Goal: Communication & Community: Participate in discussion

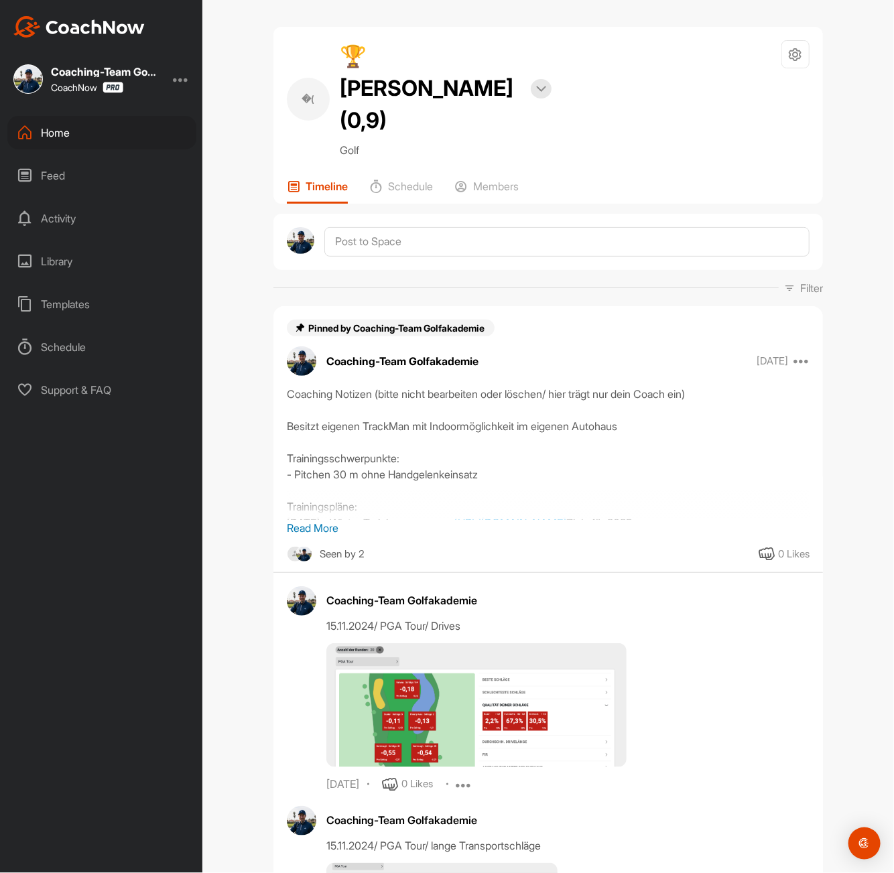
click at [73, 140] on div "Home" at bounding box center [101, 132] width 189 height 33
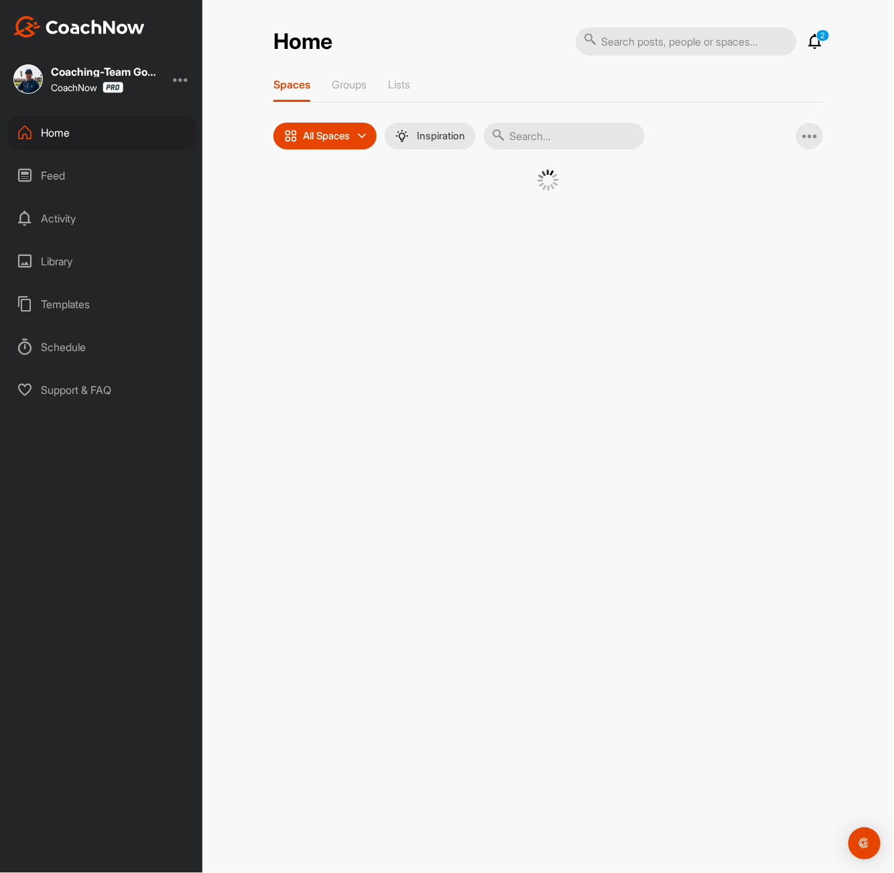
click at [545, 137] on input "text" at bounding box center [564, 136] width 161 height 27
paste input "Clemens Hertle"
click at [670, 468] on div "Home 2 Notifications Invitations Today Dirk H. posted an image : " Welcher Stil…" at bounding box center [547, 436] width 691 height 873
drag, startPoint x: 593, startPoint y: 137, endPoint x: 513, endPoint y: 134, distance: 80.5
click at [513, 134] on input "Clemens Hertle" at bounding box center [564, 136] width 161 height 27
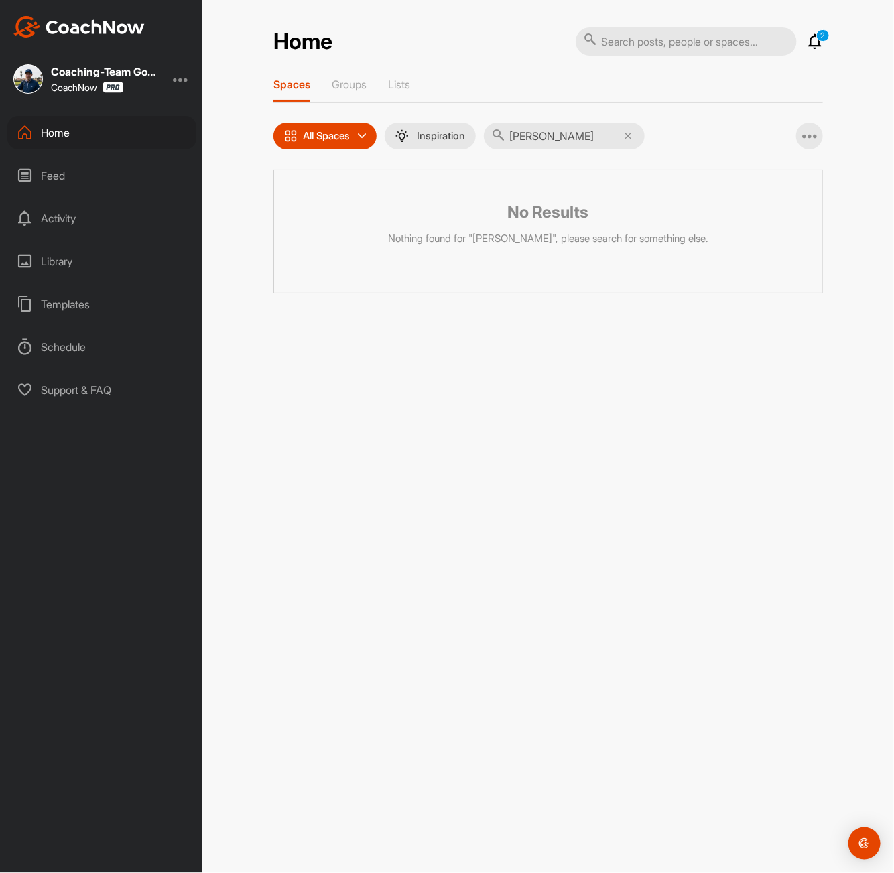
drag, startPoint x: 505, startPoint y: 144, endPoint x: 501, endPoint y: 135, distance: 9.6
click at [501, 135] on div "kirchner" at bounding box center [564, 136] width 161 height 27
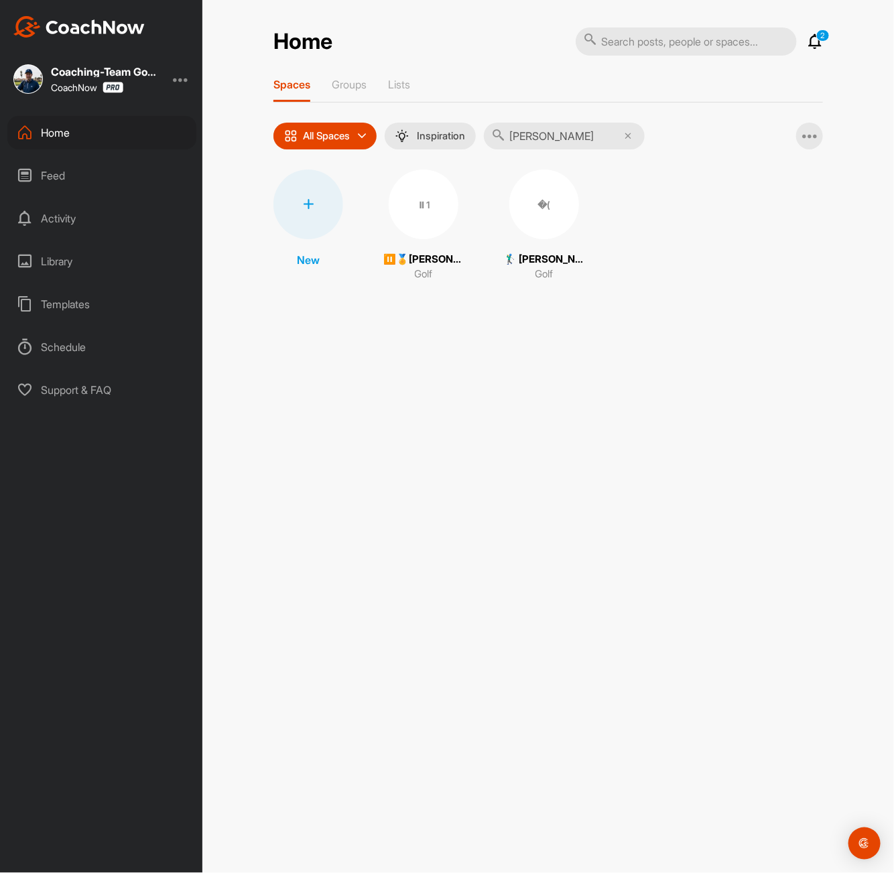
type input "horst"
click at [656, 336] on div "Home 2 Notifications Invitations Today Dirk H. posted an image : " Welcher Stil…" at bounding box center [547, 436] width 691 height 873
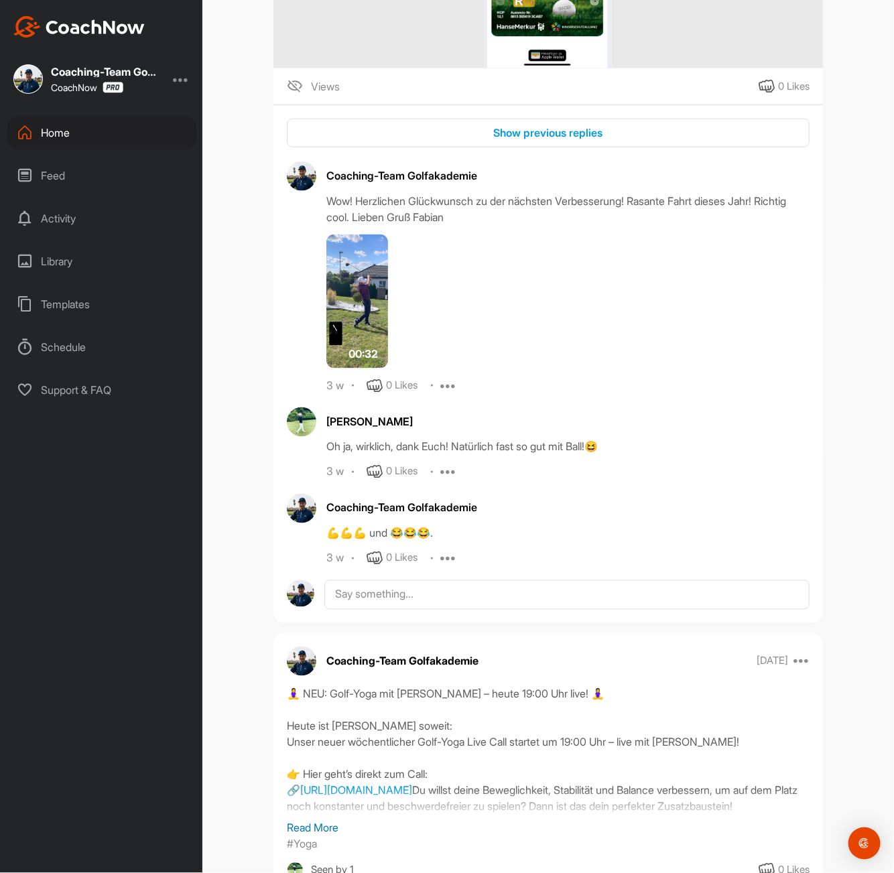
scroll to position [2503, 0]
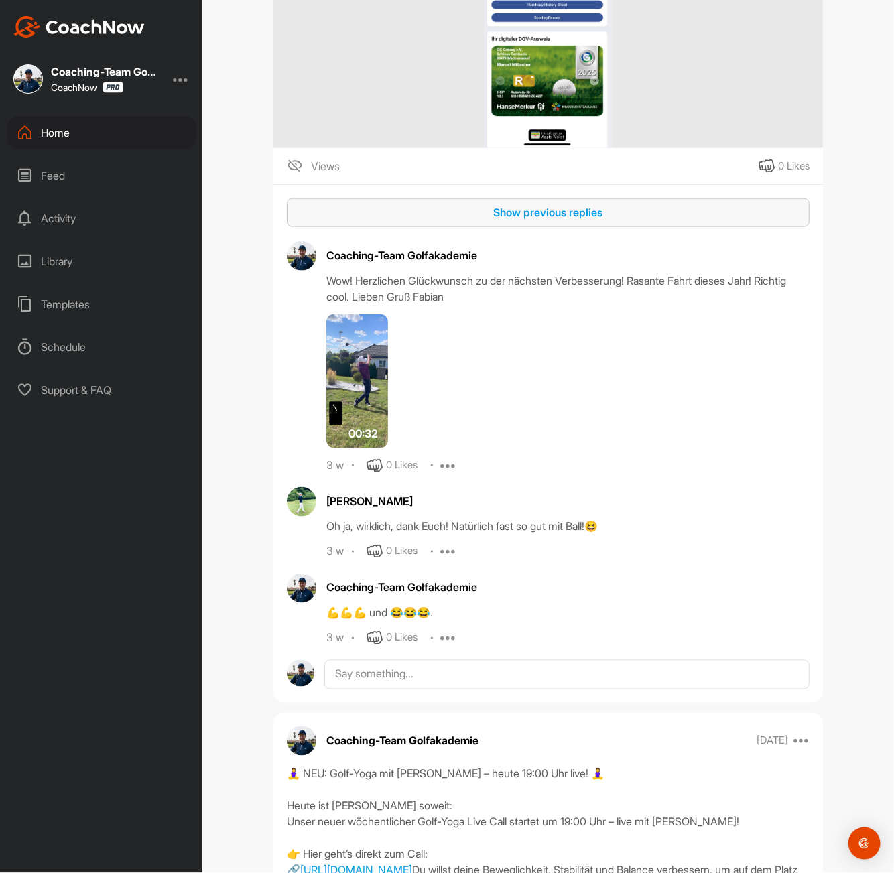
click at [570, 204] on div "Show previous replies" at bounding box center [547, 212] width 501 height 16
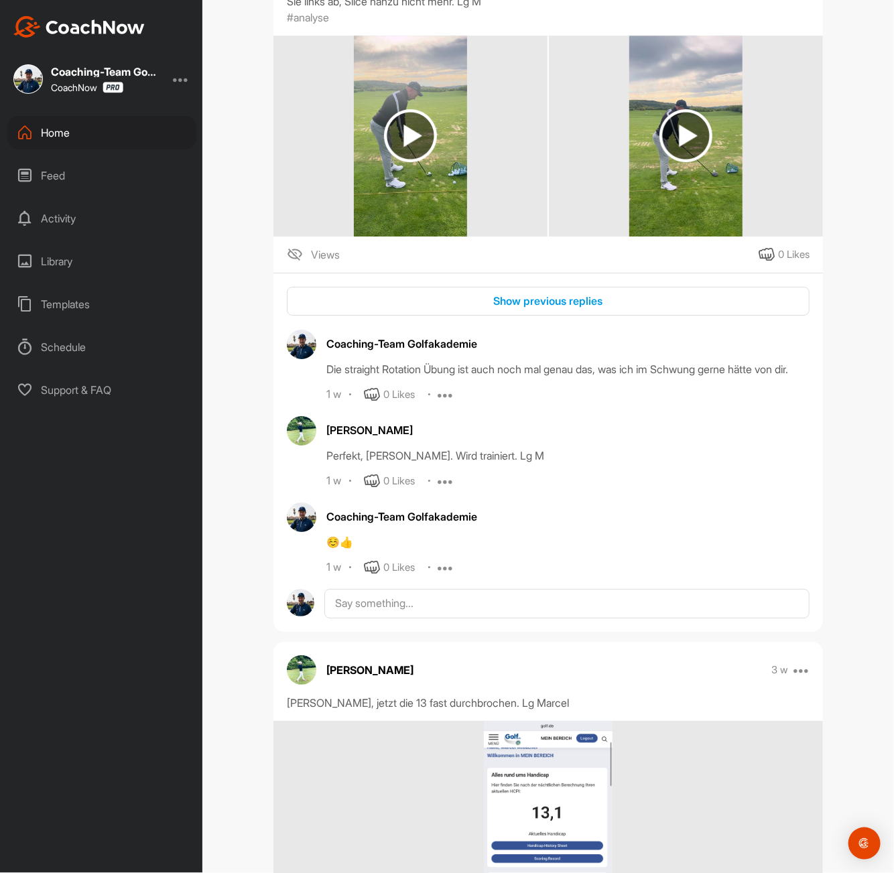
scroll to position [1660, 0]
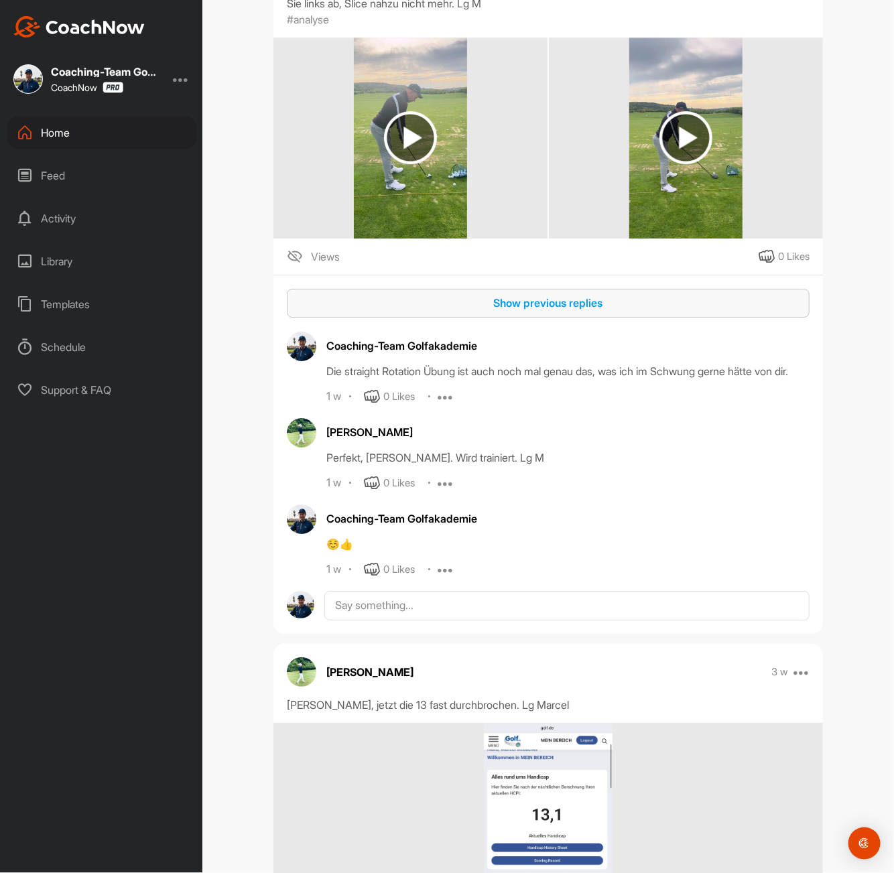
click at [533, 295] on div "Show previous replies" at bounding box center [547, 303] width 501 height 16
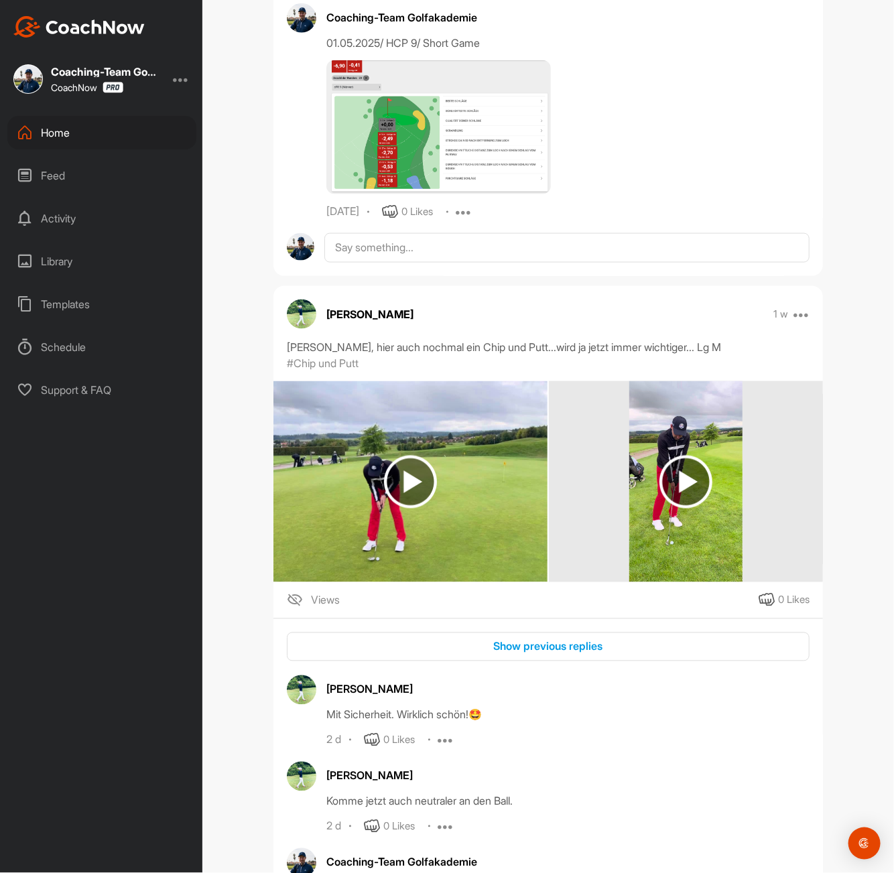
scroll to position [614, 0]
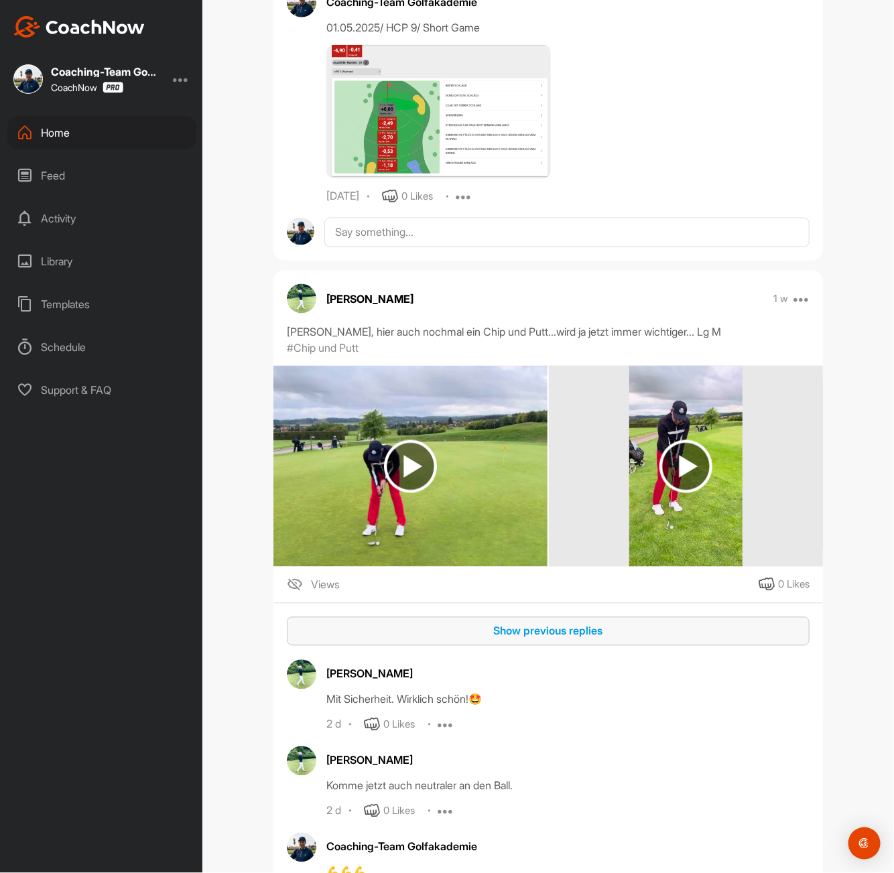
click at [592, 623] on div "Show previous replies" at bounding box center [547, 631] width 501 height 16
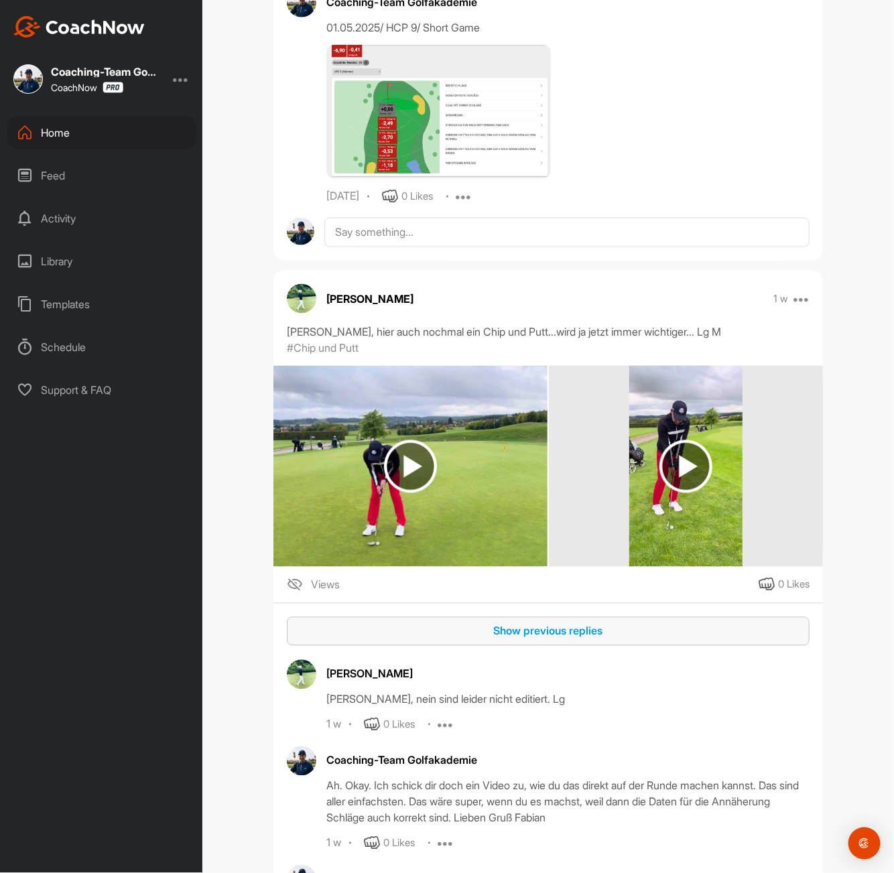
click at [592, 623] on div "Show previous replies" at bounding box center [547, 631] width 501 height 16
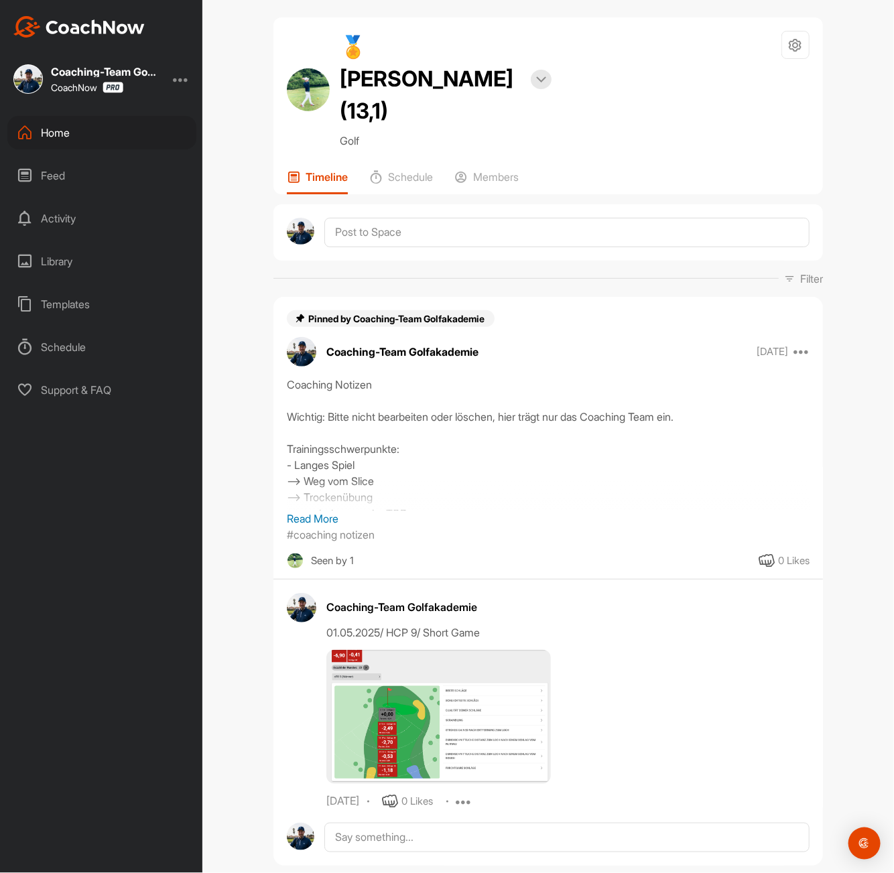
scroll to position [12, 0]
